Goal: Information Seeking & Learning: Learn about a topic

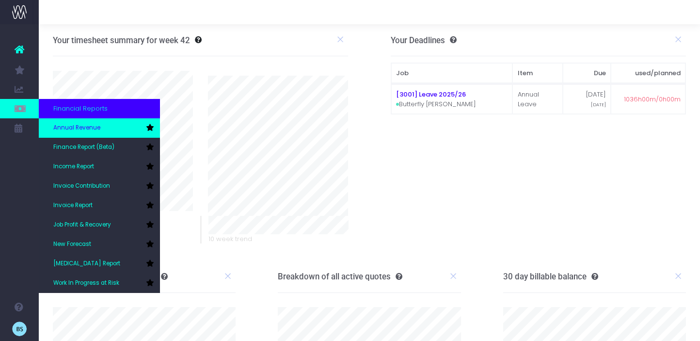
click at [54, 136] on link "Annual Revenue" at bounding box center [99, 127] width 121 height 19
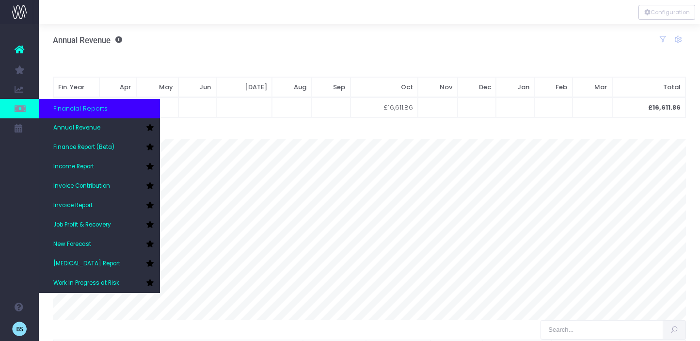
click at [82, 112] on span "Financial Reports" at bounding box center [80, 109] width 54 height 10
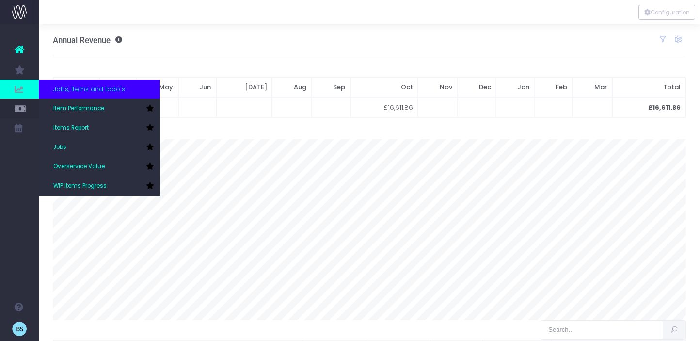
click at [16, 93] on icon at bounding box center [20, 89] width 10 height 11
click at [16, 90] on icon at bounding box center [20, 89] width 10 height 11
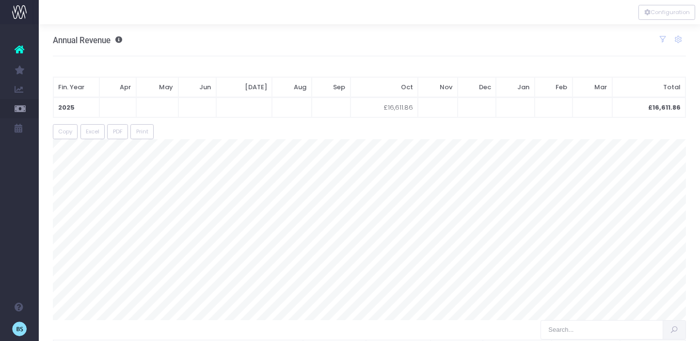
click at [22, 46] on icon at bounding box center [20, 49] width 10 height 13
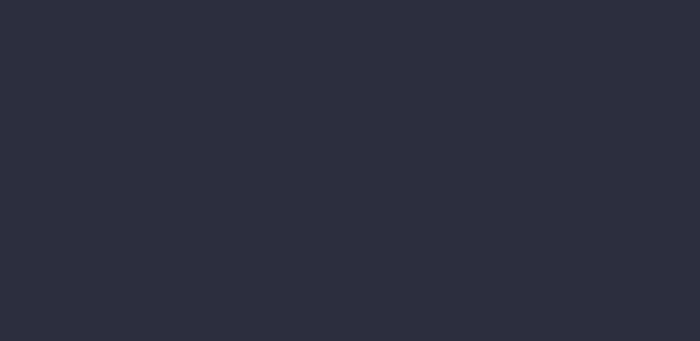
select select "finances"
select select "job"
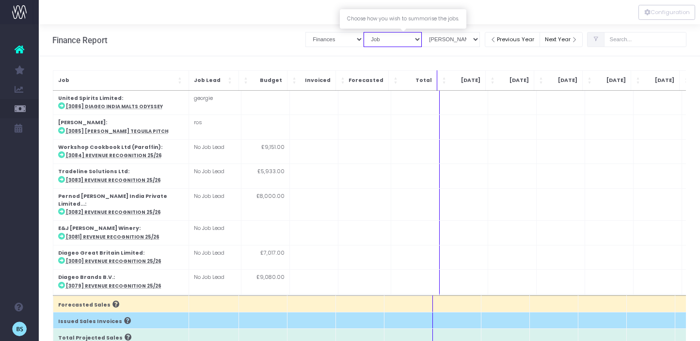
click at [401, 44] on select "Summary by Job Client Job Lead Job Type Branch" at bounding box center [393, 39] width 58 height 15
click at [374, 32] on select "Summary by Job Client Job Lead Job Type Branch" at bounding box center [393, 39] width 58 height 15
click at [445, 45] on select "View Mode Billings Revenue Recognition WIP" at bounding box center [451, 39] width 58 height 15
select select "revrec"
click at [433, 32] on select "View Mode Billings Revenue Recognition WIP" at bounding box center [451, 39] width 58 height 15
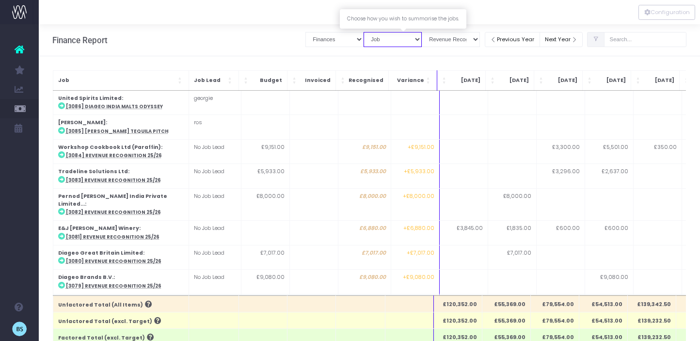
click at [417, 42] on select "Summary by Job Client Job Lead Job Type Branch" at bounding box center [393, 39] width 58 height 15
click at [334, 42] on select "Job summary column shows... Finances Chart" at bounding box center [335, 39] width 58 height 15
click at [472, 38] on select "View Mode Billings Revenue Recognition WIP" at bounding box center [451, 39] width 58 height 15
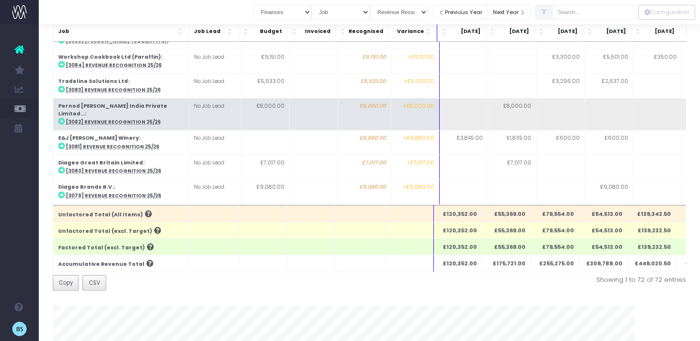
click at [62, 118] on icon at bounding box center [61, 121] width 7 height 7
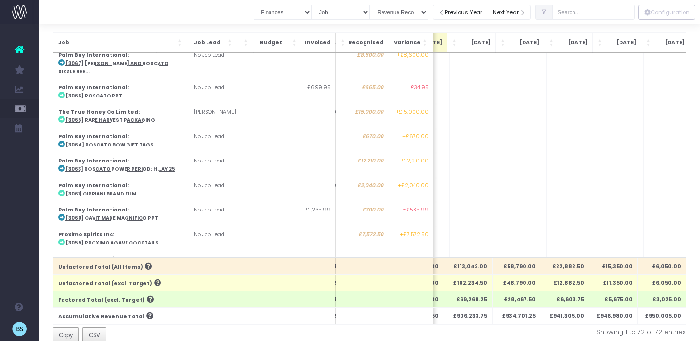
scroll to position [39, 0]
